Goal: Information Seeking & Learning: Learn about a topic

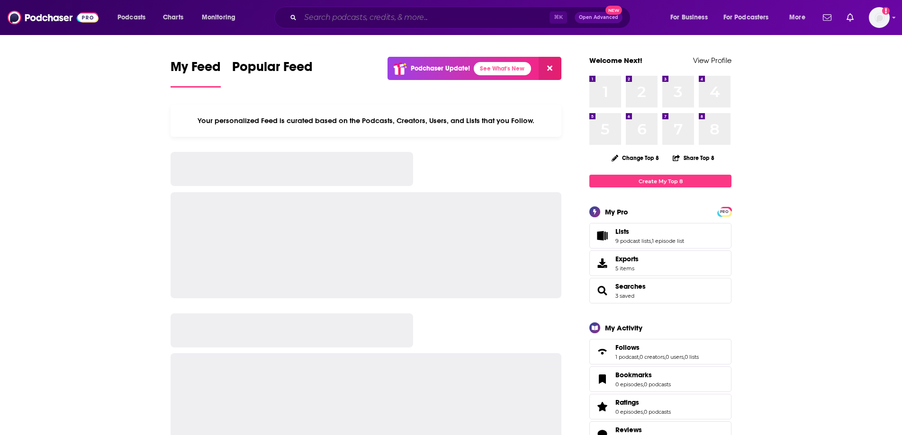
click at [522, 21] on input "Search podcasts, credits, & more..." at bounding box center [424, 17] width 249 height 15
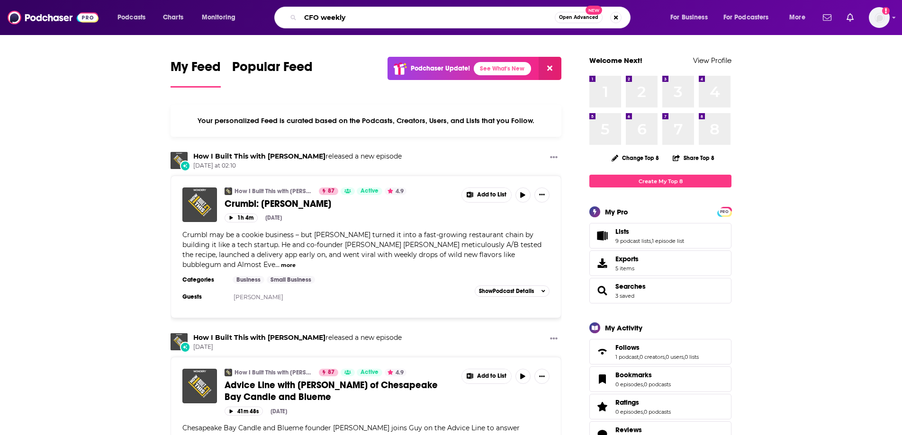
type input "CFO weekly"
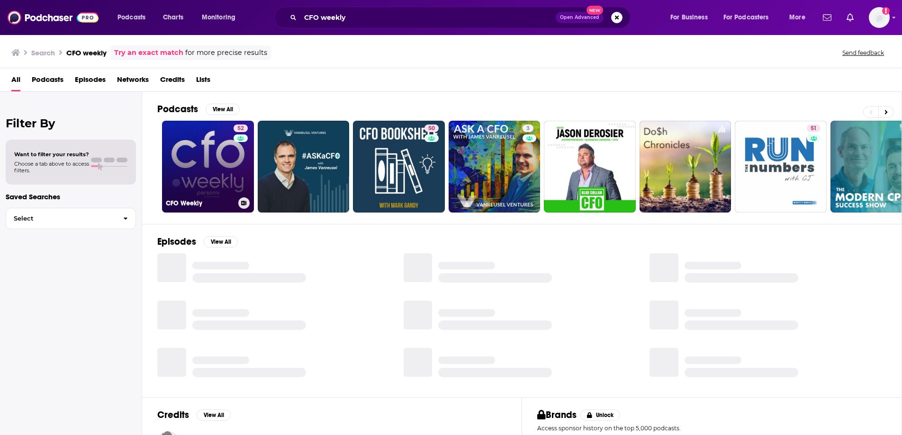
click at [209, 155] on link "52 CFO Weekly" at bounding box center [208, 167] width 92 height 92
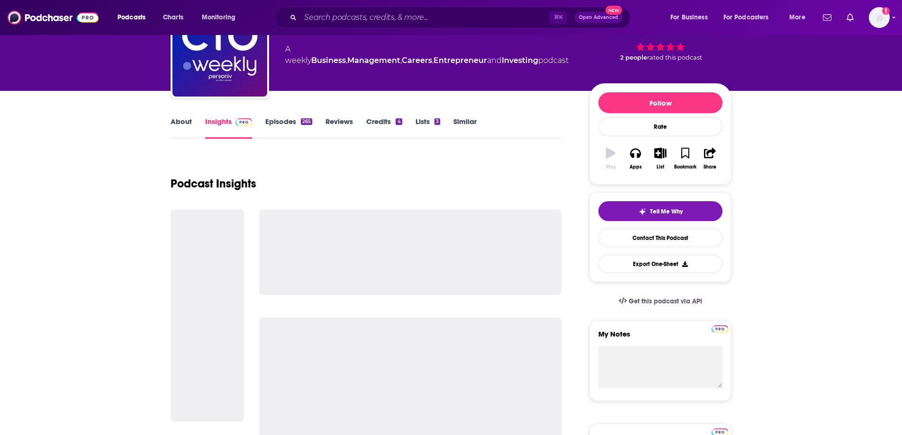
scroll to position [72, 0]
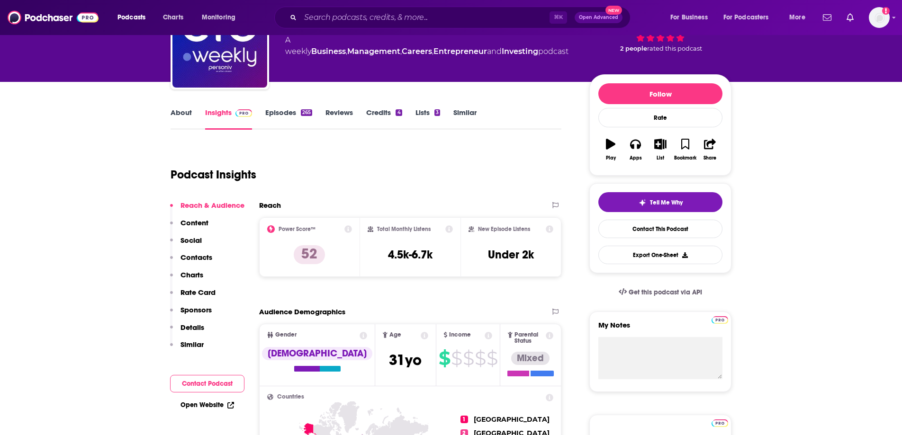
click at [450, 230] on icon at bounding box center [449, 230] width 8 height 8
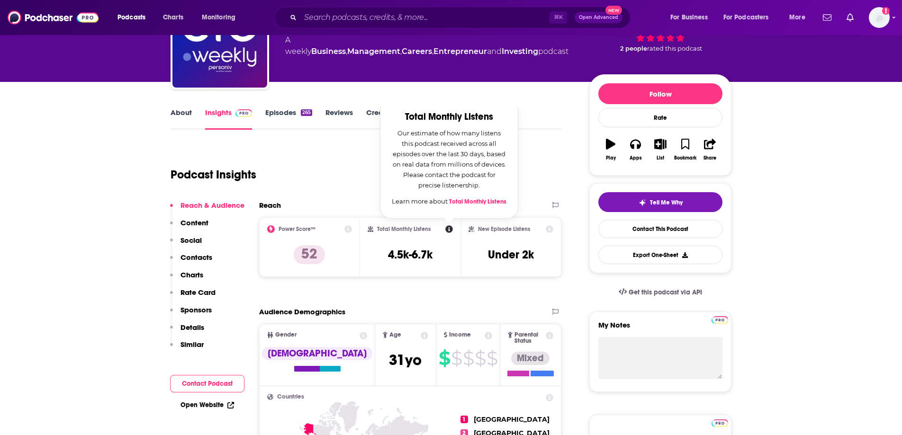
click at [439, 245] on div "Total Monthly Listens Total Monthly Listens Our estimate of how many listens th…" at bounding box center [411, 248] width 86 height 44
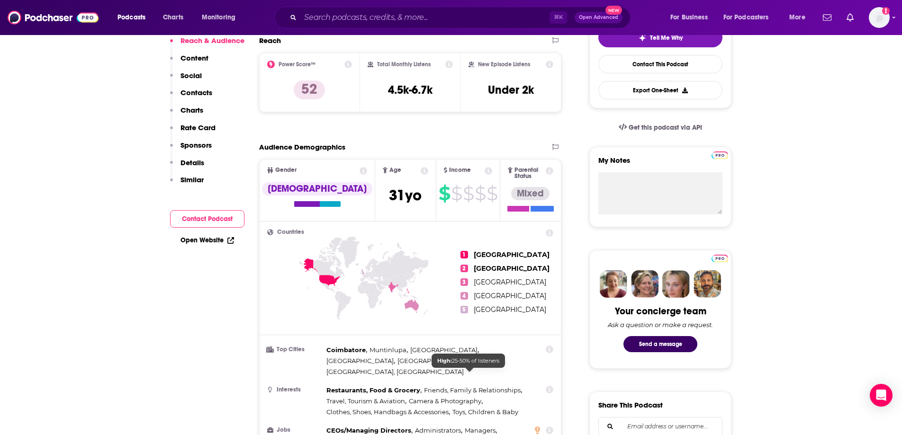
scroll to position [0, 0]
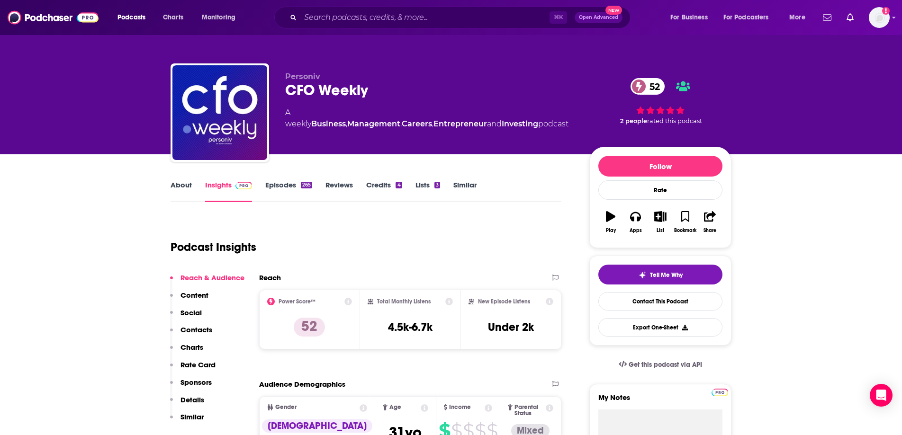
click at [187, 185] on link "About" at bounding box center [181, 192] width 21 height 22
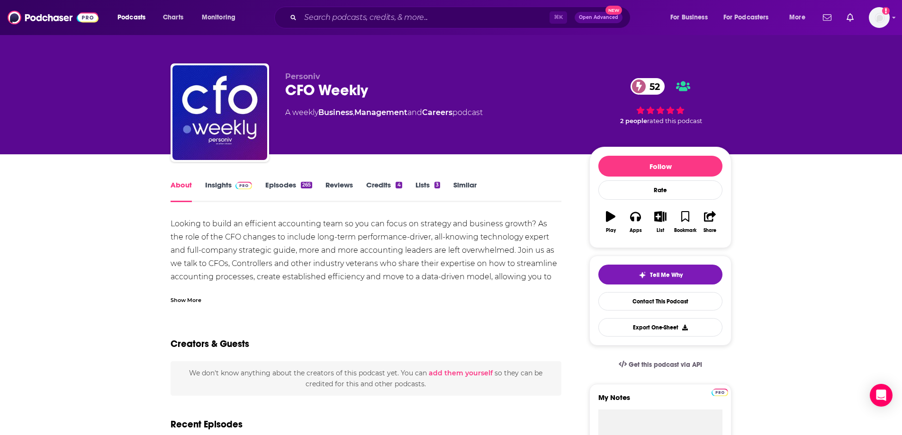
click at [225, 185] on link "Insights" at bounding box center [228, 192] width 47 height 22
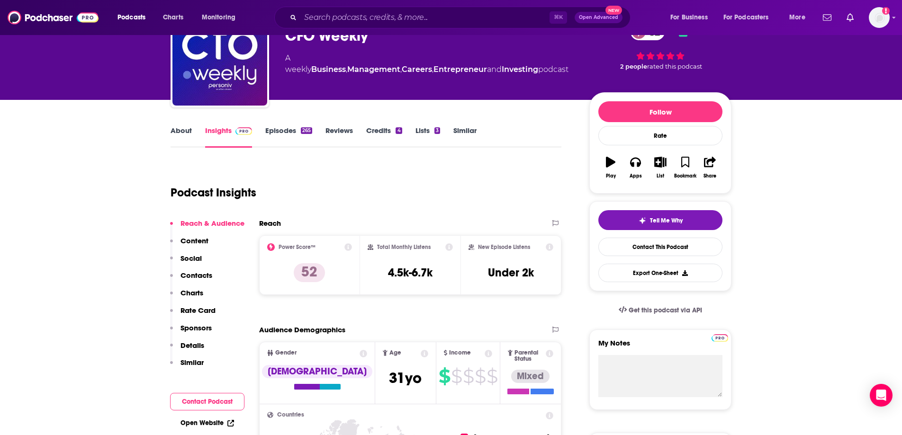
scroll to position [57, 0]
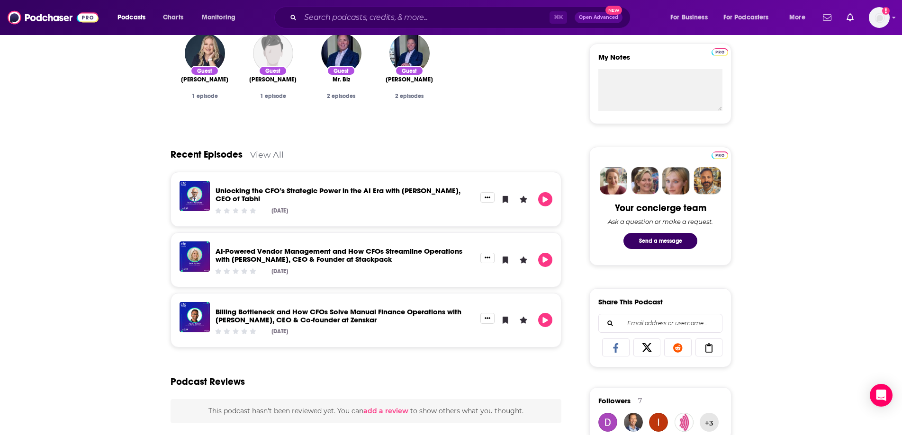
scroll to position [342, 0]
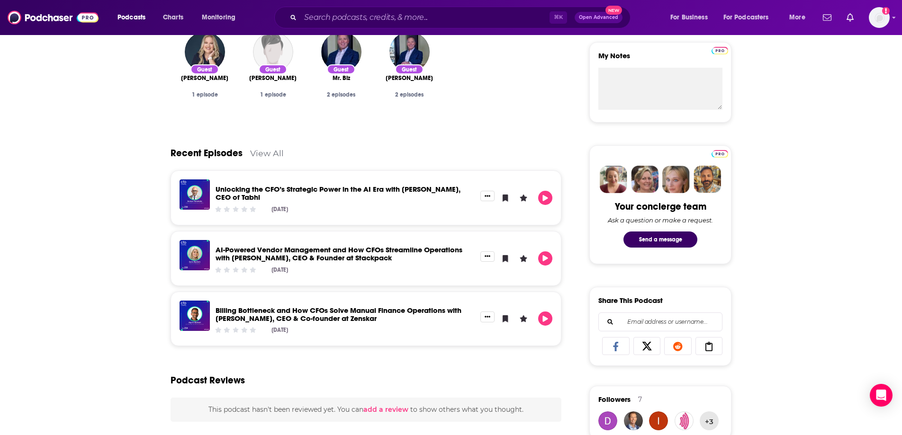
click at [295, 191] on link "Unlocking the CFO’s Strategic Power in the AI Era with [PERSON_NAME], CEO of Ta…" at bounding box center [338, 193] width 245 height 17
